Goal: Task Accomplishment & Management: Use online tool/utility

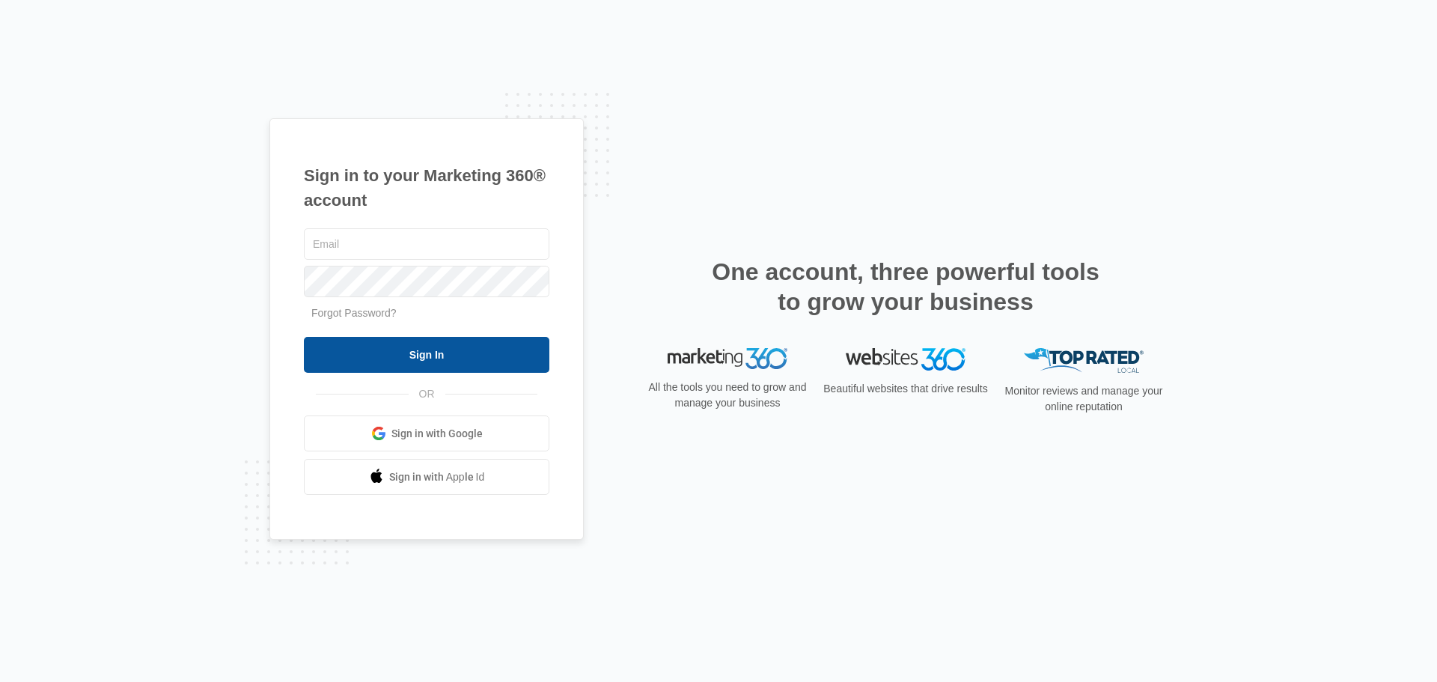
type input "[EMAIL_ADDRESS][PERSON_NAME][DOMAIN_NAME]"
click at [524, 341] on input "Sign In" at bounding box center [427, 355] width 246 height 36
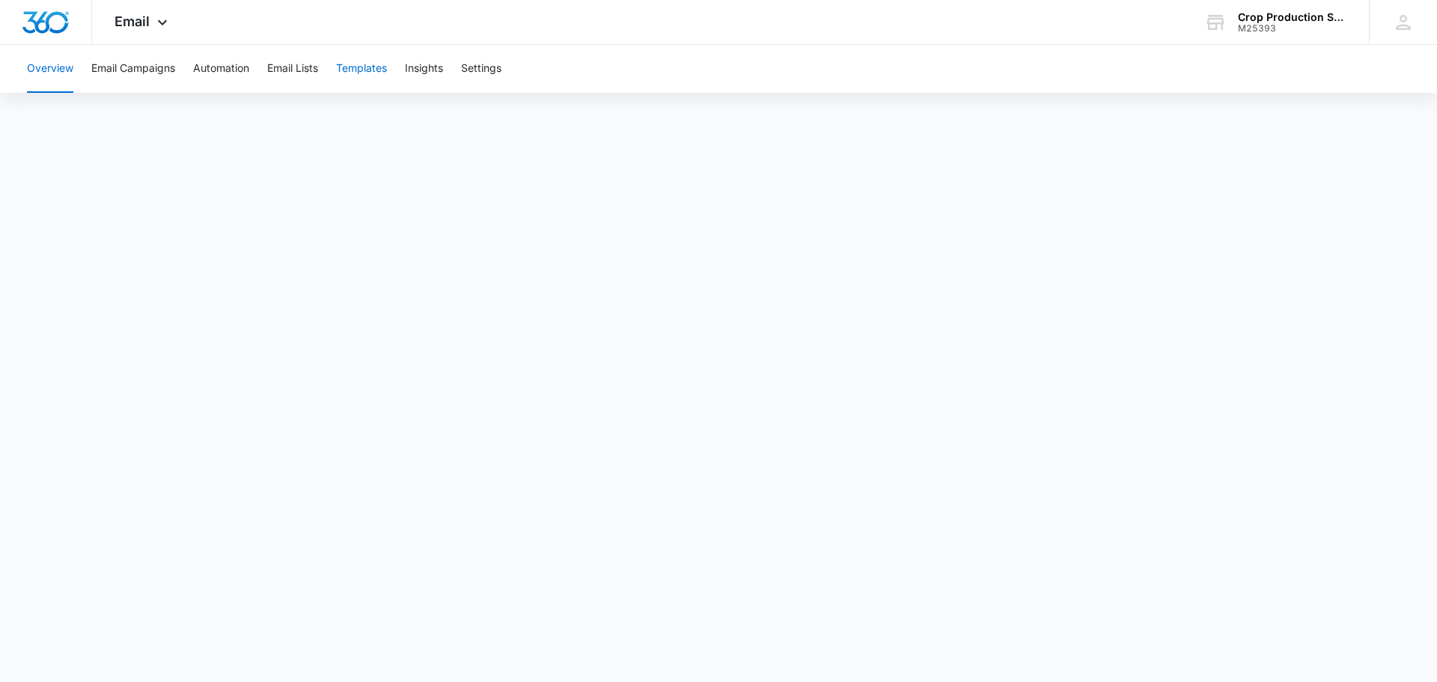
click at [359, 67] on button "Templates" at bounding box center [361, 69] width 51 height 48
